Goal: Task Accomplishment & Management: Complete application form

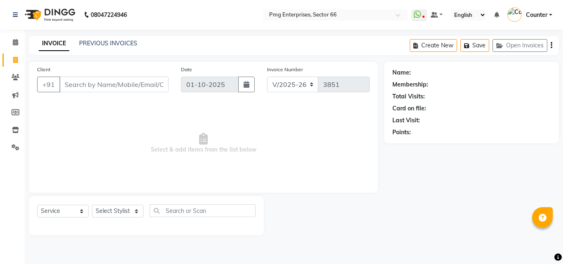
select select "889"
select select "service"
click at [108, 215] on select "Select Stylist [PERSON_NAME] Counter [PERSON_NAME] [PERSON_NAME] [PERSON_NAME] …" at bounding box center [118, 211] width 52 height 13
select select "78814"
click at [92, 205] on select "Select Stylist [PERSON_NAME] Counter [PERSON_NAME] [PERSON_NAME] [PERSON_NAME] …" at bounding box center [118, 211] width 52 height 13
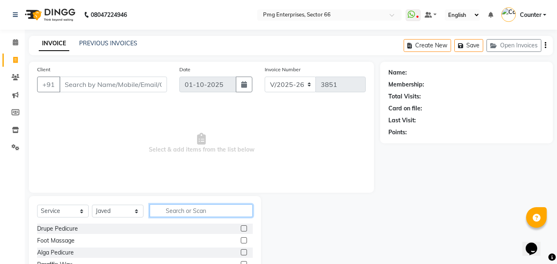
click at [173, 213] on input "text" at bounding box center [201, 210] width 103 height 13
type input "d"
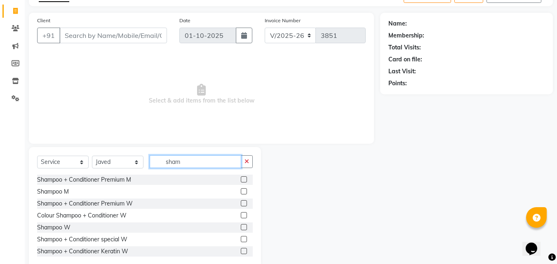
scroll to position [61, 0]
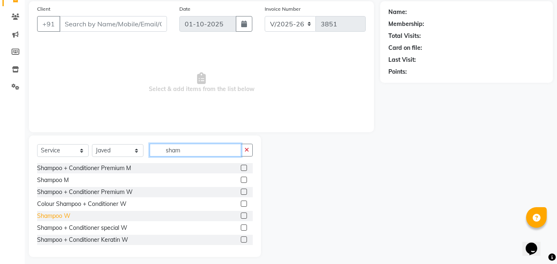
type input "sham"
click at [52, 213] on div "Shampoo W" at bounding box center [53, 216] width 33 height 9
checkbox input "false"
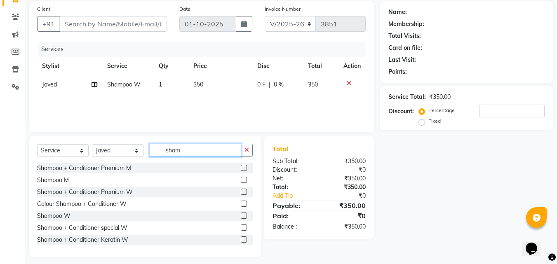
click at [186, 155] on input "sham" at bounding box center [196, 150] width 92 height 13
type input "s"
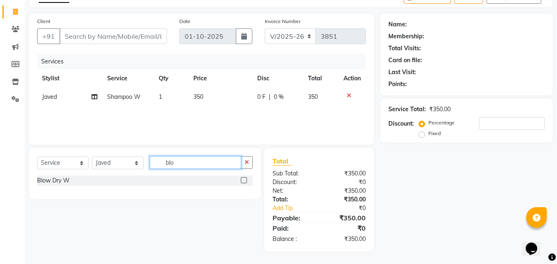
scroll to position [48, 0]
type input "blo"
click at [242, 178] on label at bounding box center [244, 180] width 6 height 6
click at [242, 178] on input "checkbox" at bounding box center [243, 180] width 5 height 5
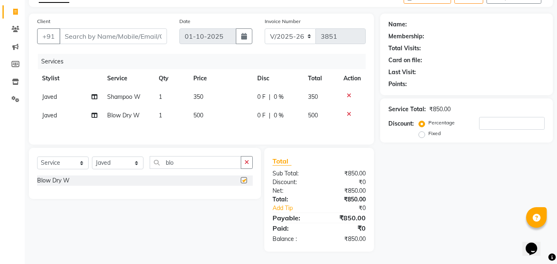
checkbox input "false"
click at [106, 162] on select "Select Stylist [PERSON_NAME] Counter [PERSON_NAME] [PERSON_NAME] [PERSON_NAME] …" at bounding box center [118, 163] width 52 height 13
select select "20825"
click at [92, 158] on select "Select Stylist [PERSON_NAME] Counter [PERSON_NAME] [PERSON_NAME] [PERSON_NAME] …" at bounding box center [118, 163] width 52 height 13
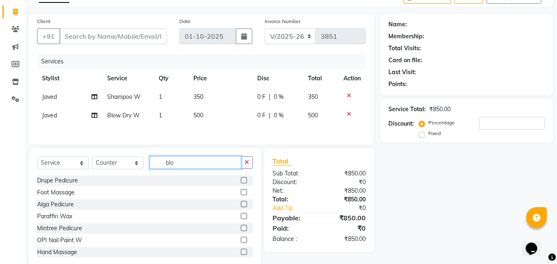
click at [183, 162] on input "blo" at bounding box center [196, 162] width 92 height 13
type input "b"
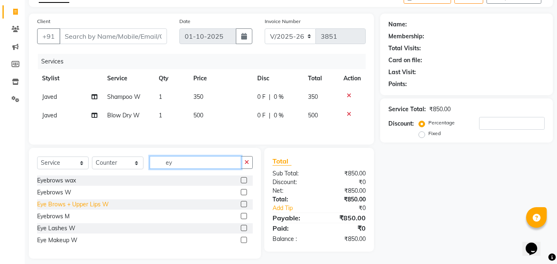
type input "ey"
click at [99, 206] on div "Eye Brows + Upper Lips W" at bounding box center [73, 204] width 72 height 9
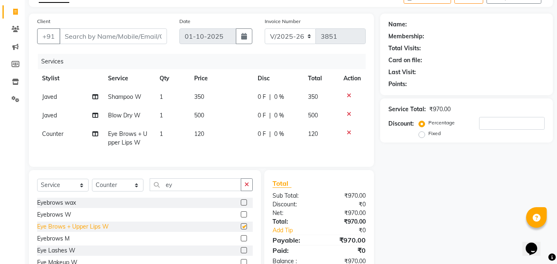
checkbox input "false"
click at [127, 38] on input "Client" at bounding box center [113, 36] width 108 height 16
type input "9"
type input "0"
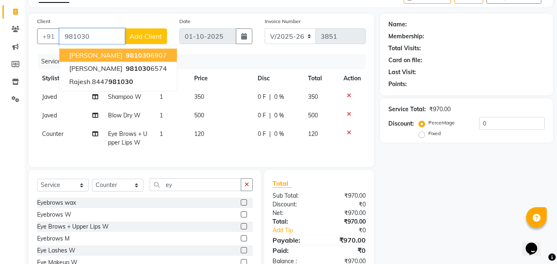
click at [127, 52] on span "981030" at bounding box center [138, 55] width 25 height 8
type input "9810306907"
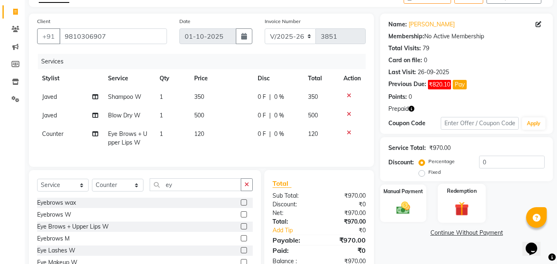
click at [461, 210] on img at bounding box center [461, 209] width 23 height 18
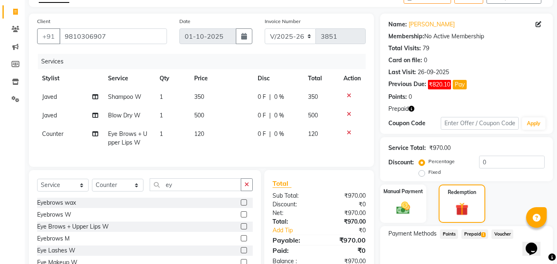
click at [481, 234] on span "Prepaid 1" at bounding box center [474, 234] width 27 height 9
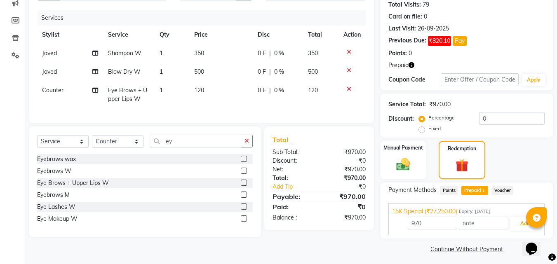
scroll to position [96, 0]
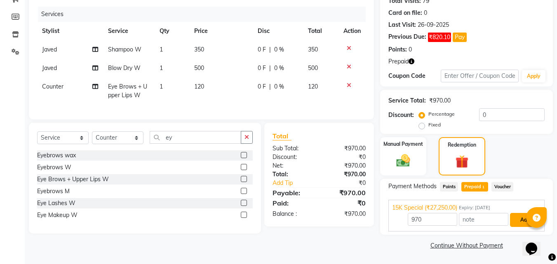
click at [519, 216] on button "Add" at bounding box center [525, 220] width 30 height 14
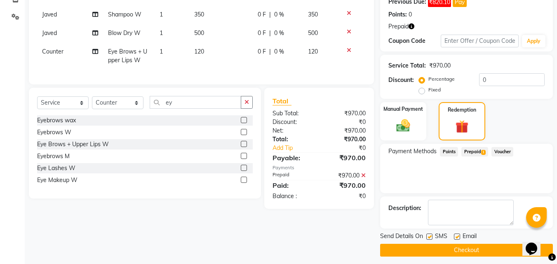
scroll to position [136, 0]
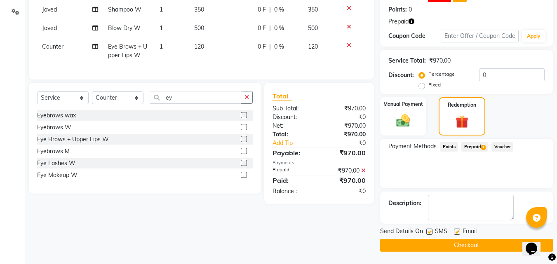
click at [488, 243] on button "Checkout" at bounding box center [466, 245] width 173 height 13
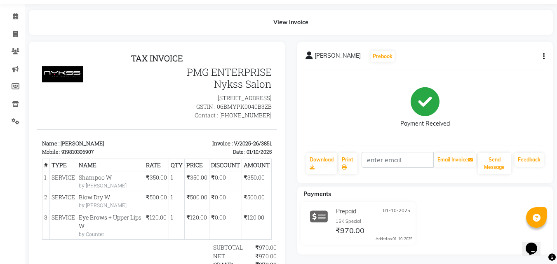
scroll to position [13, 0]
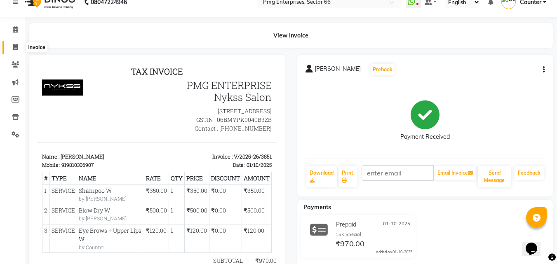
click at [16, 46] on icon at bounding box center [15, 47] width 5 height 6
select select "service"
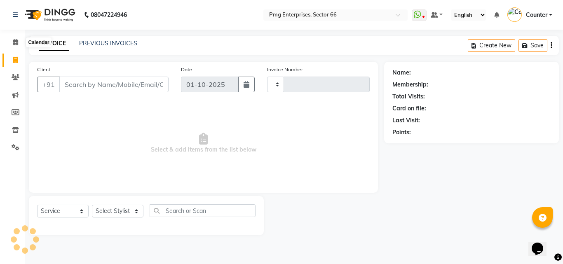
type input "3852"
select select "889"
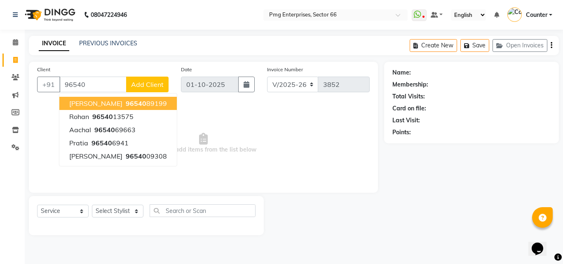
click at [88, 104] on span "[PERSON_NAME]" at bounding box center [95, 103] width 53 height 8
type input "9654089199"
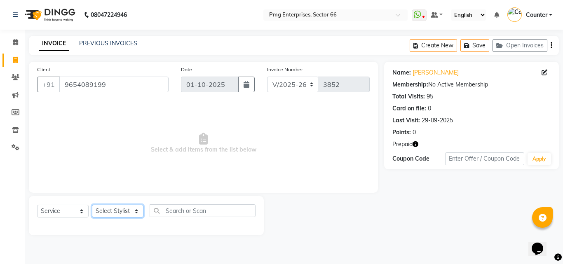
click at [108, 209] on select "Select Stylist [PERSON_NAME] Counter [PERSON_NAME] [PERSON_NAME] [PERSON_NAME] …" at bounding box center [118, 211] width 52 height 13
select select "14600"
click at [92, 205] on select "Select Stylist [PERSON_NAME] Counter [PERSON_NAME] [PERSON_NAME] [PERSON_NAME] …" at bounding box center [118, 211] width 52 height 13
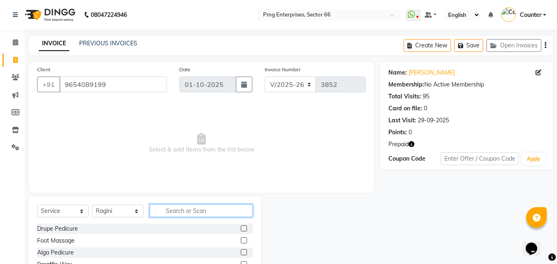
click at [173, 209] on input "text" at bounding box center [201, 210] width 103 height 13
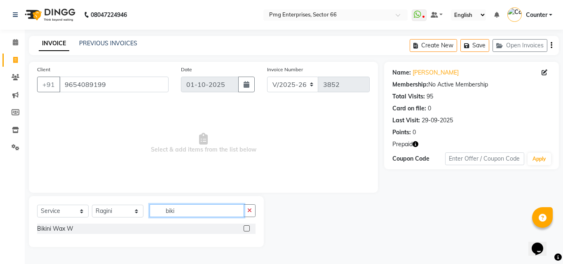
type input "biki"
click at [246, 228] on label at bounding box center [247, 229] width 6 height 6
click at [246, 228] on input "checkbox" at bounding box center [246, 228] width 5 height 5
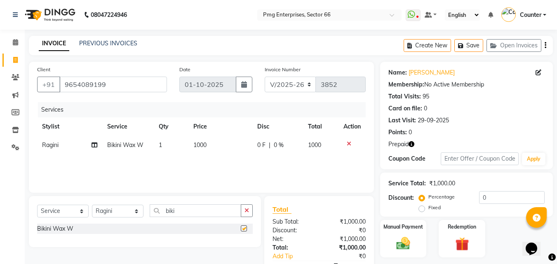
checkbox input "false"
click at [113, 209] on select "Select Stylist [PERSON_NAME] Counter [PERSON_NAME] [PERSON_NAME] [PERSON_NAME] …" at bounding box center [118, 211] width 52 height 13
select select "49466"
click at [92, 205] on select "Select Stylist [PERSON_NAME] Counter [PERSON_NAME] [PERSON_NAME] [PERSON_NAME] …" at bounding box center [118, 211] width 52 height 13
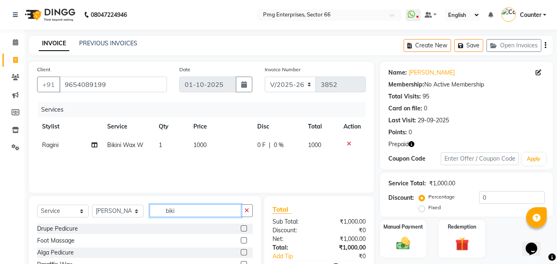
click at [187, 207] on input "biki" at bounding box center [196, 210] width 92 height 13
type input "b"
type input "hair"
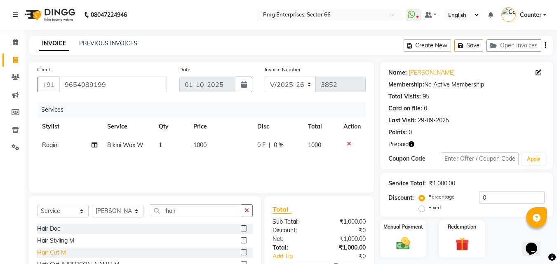
click at [61, 251] on div "Hair Cut M" at bounding box center [51, 253] width 29 height 9
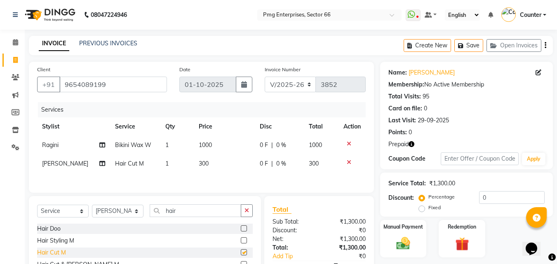
checkbox input "false"
click at [459, 242] on img at bounding box center [461, 244] width 23 height 18
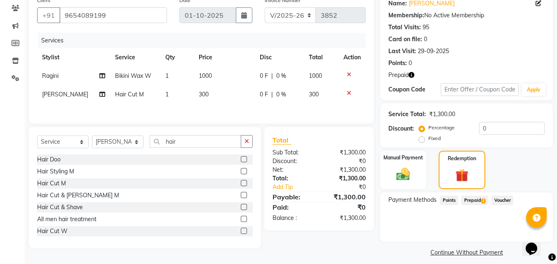
scroll to position [76, 0]
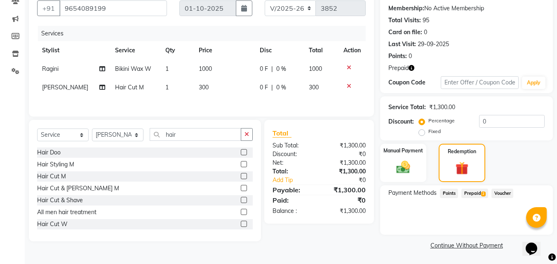
click at [477, 197] on span "Prepaid 2" at bounding box center [474, 193] width 27 height 9
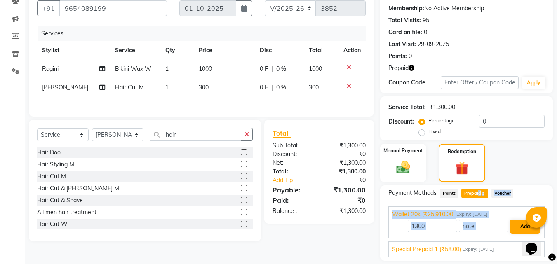
drag, startPoint x: 477, startPoint y: 197, endPoint x: 515, endPoint y: 223, distance: 46.8
click at [515, 223] on div "Payment Methods Points Prepaid 2 Voucher Wallet 20k (₹25,910.00) Expiry: [DATE]…" at bounding box center [466, 223] width 156 height 69
click at [515, 223] on button "Add" at bounding box center [525, 227] width 30 height 14
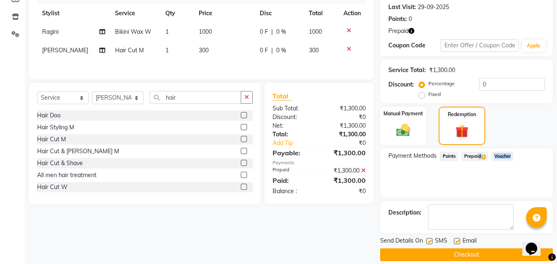
scroll to position [123, 0]
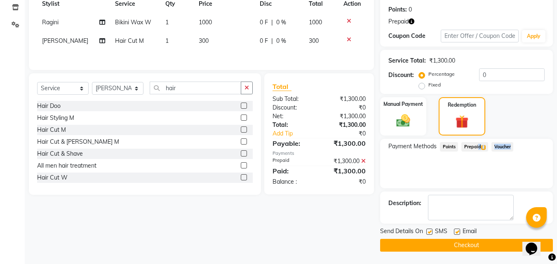
click at [497, 244] on button "Checkout" at bounding box center [466, 245] width 173 height 13
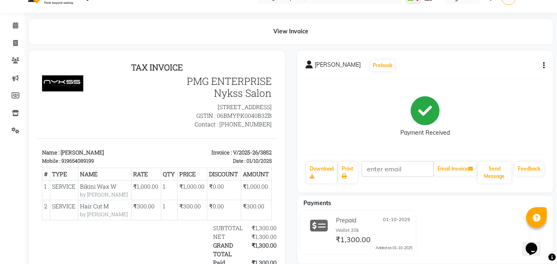
scroll to position [16, 0]
click at [17, 43] on icon at bounding box center [15, 43] width 5 height 6
select select "service"
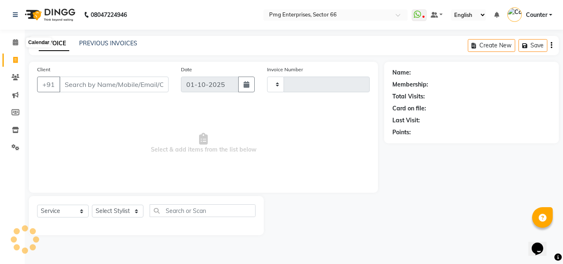
type input "3853"
select select "889"
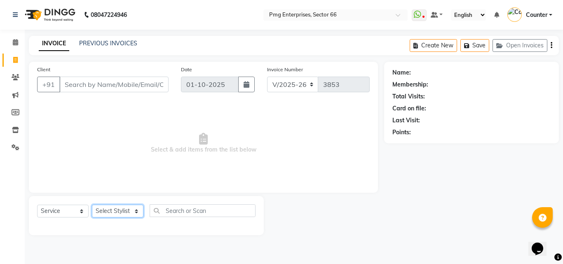
click at [122, 211] on select "Select Stylist [PERSON_NAME] Counter [PERSON_NAME] [PERSON_NAME] [PERSON_NAME] …" at bounding box center [118, 211] width 52 height 13
select select "52446"
click at [92, 205] on select "Select Stylist [PERSON_NAME] Counter [PERSON_NAME] [PERSON_NAME] [PERSON_NAME] …" at bounding box center [118, 211] width 52 height 13
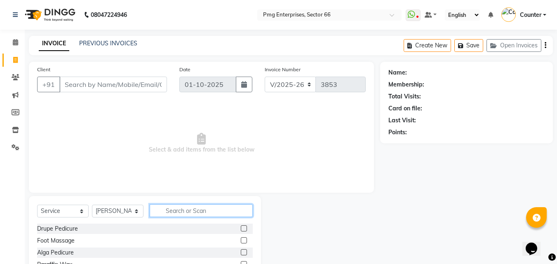
click at [169, 210] on input "text" at bounding box center [201, 210] width 103 height 13
type input "hair"
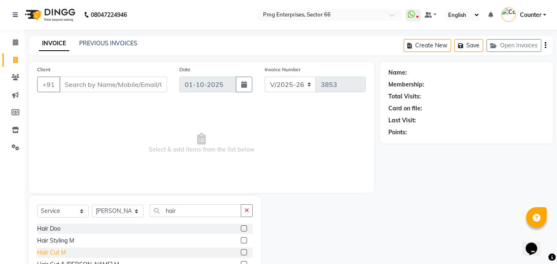
click at [58, 251] on div "Hair Cut M" at bounding box center [51, 253] width 29 height 9
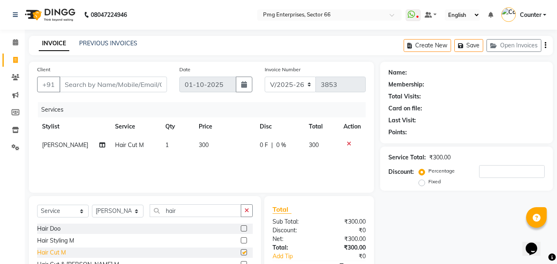
checkbox input "false"
click at [101, 81] on input "Client" at bounding box center [113, 85] width 108 height 16
type input "9"
type input "0"
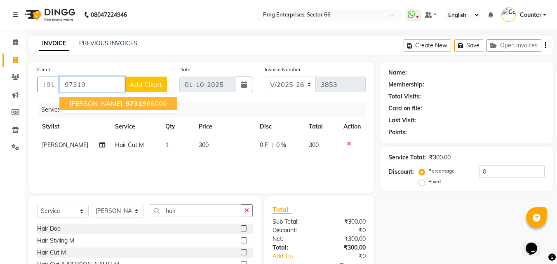
click at [126, 104] on span "97319" at bounding box center [136, 103] width 21 height 8
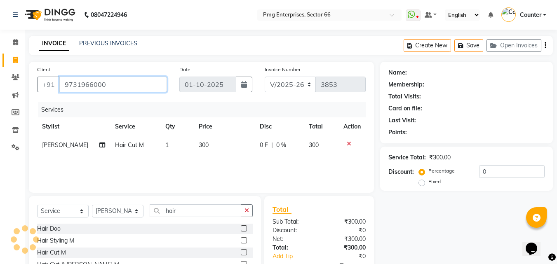
type input "9731966000"
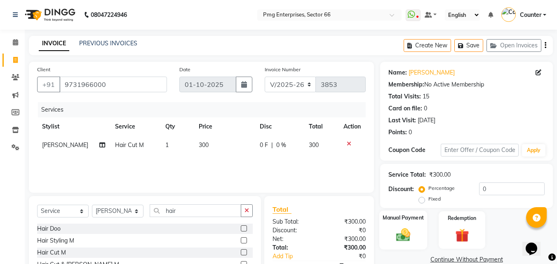
click at [404, 239] on img at bounding box center [403, 235] width 23 height 16
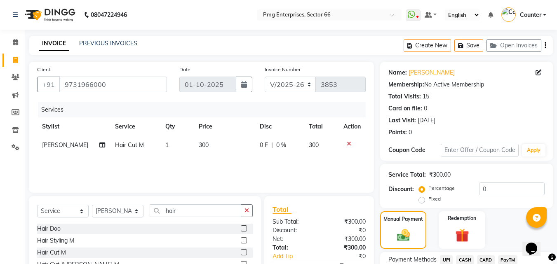
click at [482, 256] on span "CARD" at bounding box center [486, 260] width 18 height 9
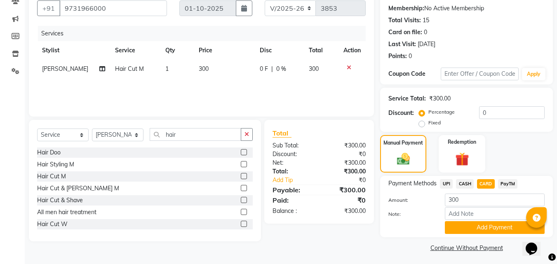
scroll to position [79, 0]
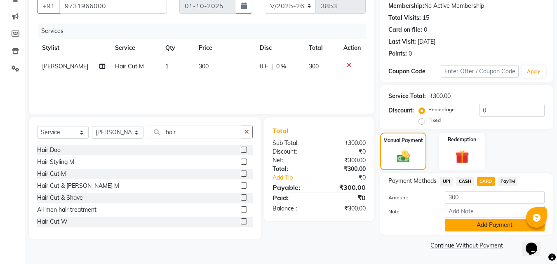
click at [500, 226] on button "Add Payment" at bounding box center [495, 225] width 100 height 13
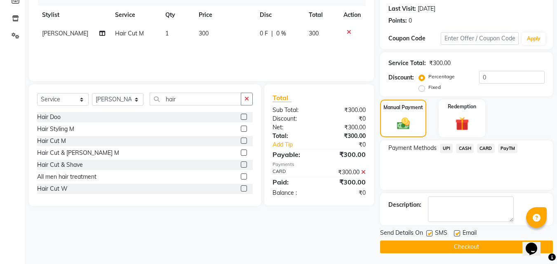
scroll to position [113, 0]
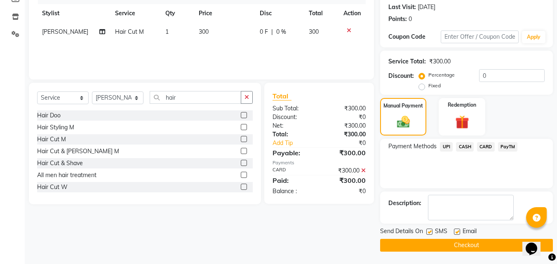
click at [492, 244] on button "Checkout" at bounding box center [466, 245] width 173 height 13
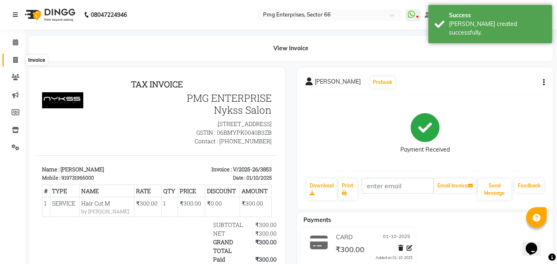
click at [15, 57] on icon at bounding box center [15, 60] width 5 height 6
select select "service"
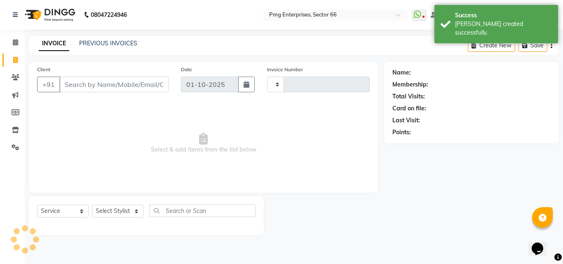
type input "3854"
select select "889"
